Goal: Task Accomplishment & Management: Manage account settings

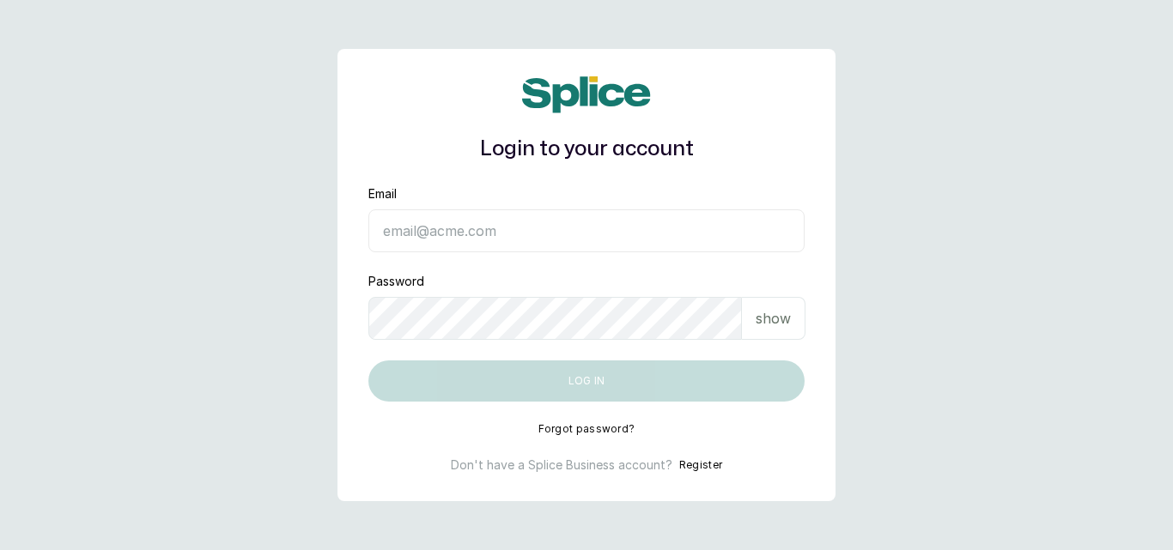
type input "skingenicpro@brownskingirlbsg.com"
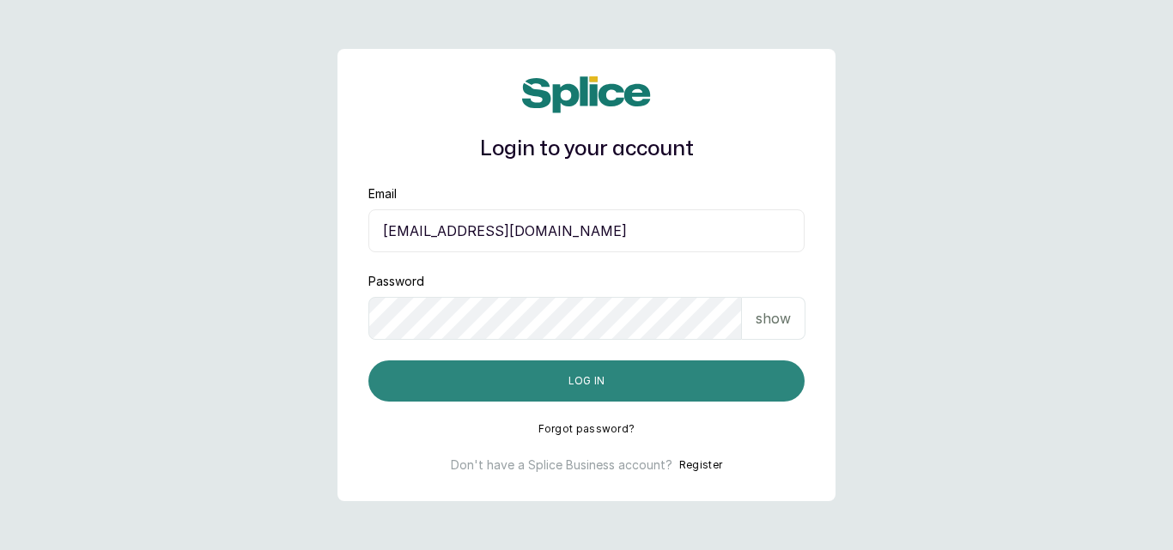
click at [412, 378] on button "Log in" at bounding box center [586, 381] width 436 height 41
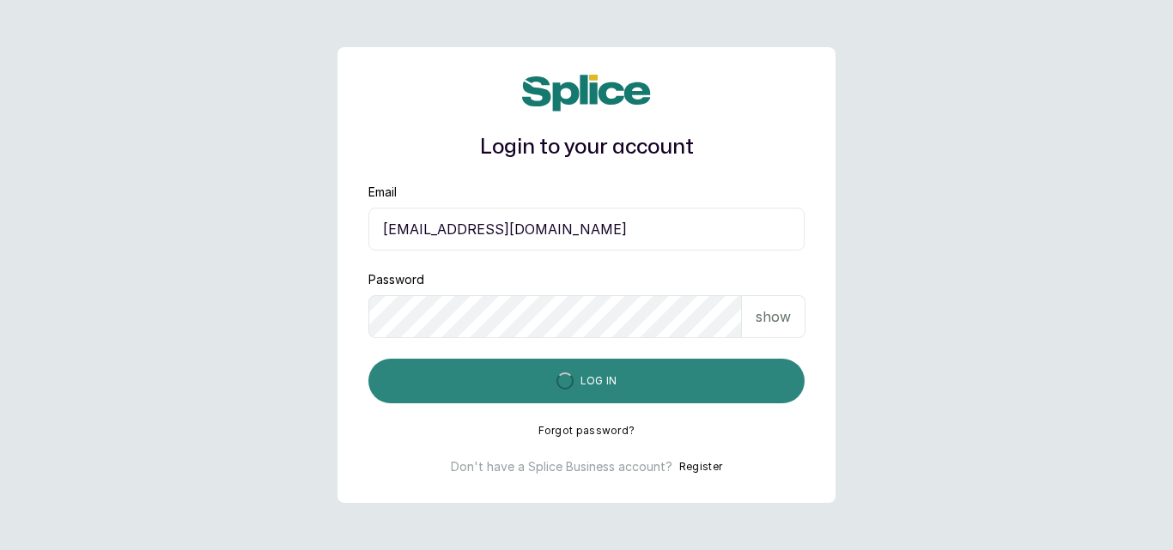
click at [412, 378] on button "Log in" at bounding box center [586, 381] width 436 height 45
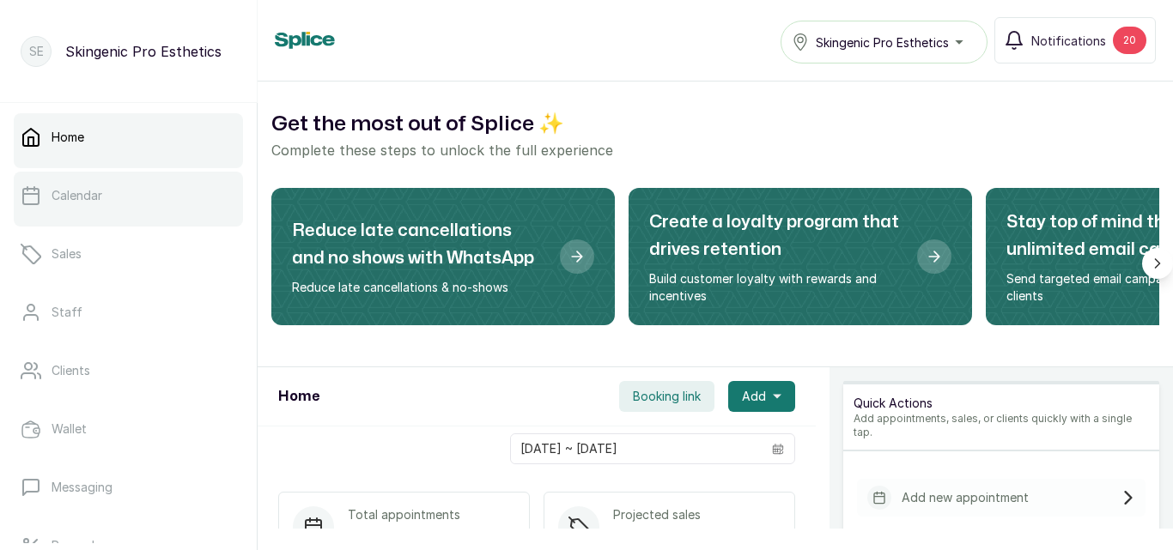
click at [122, 187] on link "Calendar" at bounding box center [128, 196] width 229 height 48
